Goal: Browse casually

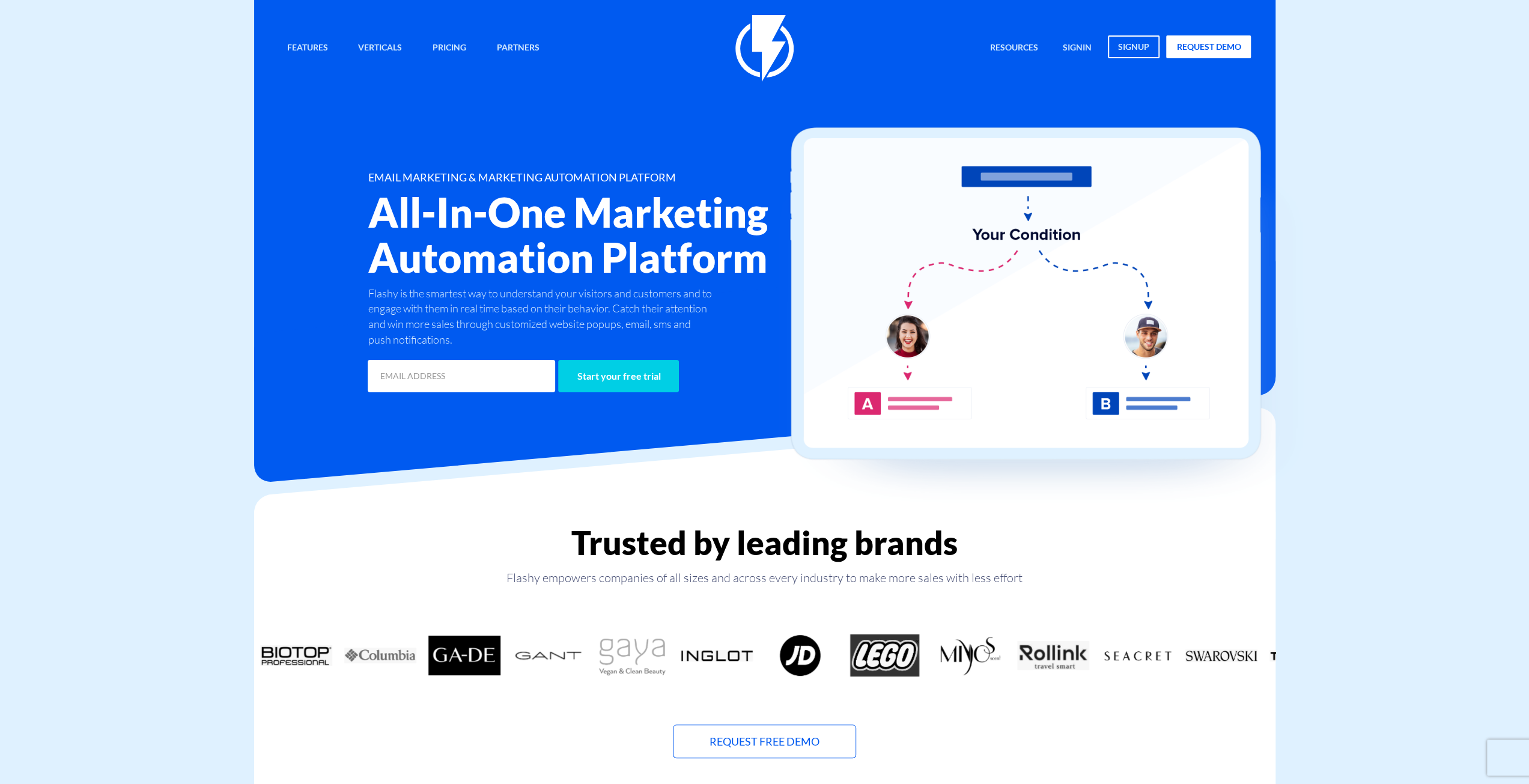
click at [767, 28] on img at bounding box center [764, 48] width 58 height 67
